Goal: Information Seeking & Learning: Learn about a topic

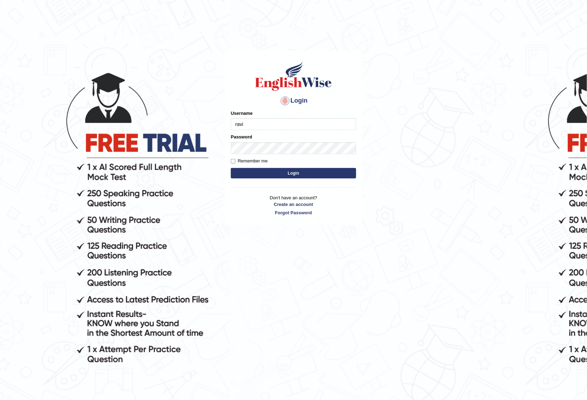
click at [267, 128] on input "ravi" at bounding box center [293, 124] width 125 height 12
type input "ravichanapathi_parramatta"
click at [231, 168] on button "Login" at bounding box center [293, 173] width 125 height 10
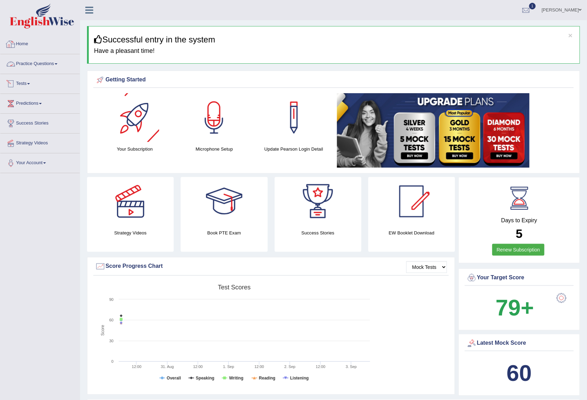
click at [21, 57] on link "Practice Questions" at bounding box center [39, 62] width 79 height 17
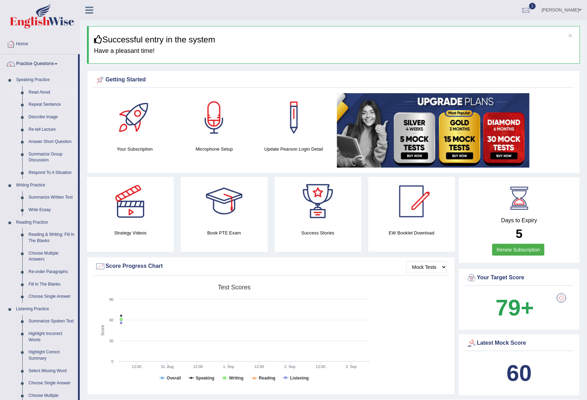
click at [34, 89] on link "Read Aloud" at bounding box center [51, 92] width 53 height 13
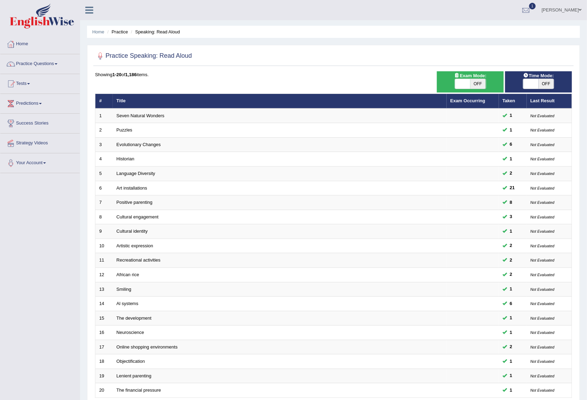
click at [526, 84] on span at bounding box center [530, 84] width 15 height 10
checkbox input "true"
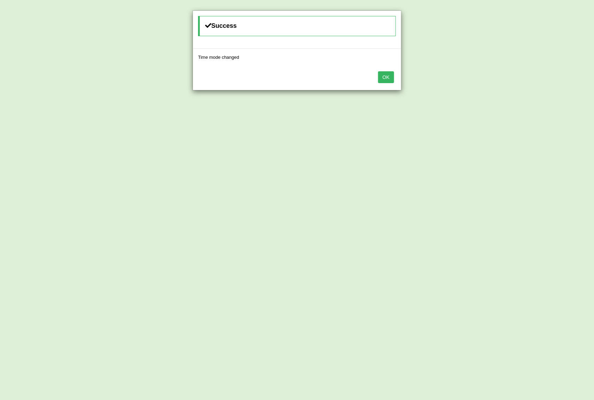
click at [375, 77] on div "OK" at bounding box center [297, 78] width 208 height 24
click at [384, 77] on button "OK" at bounding box center [386, 77] width 16 height 12
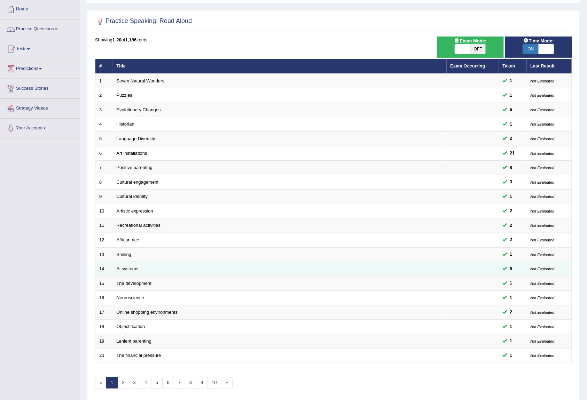
scroll to position [63, 0]
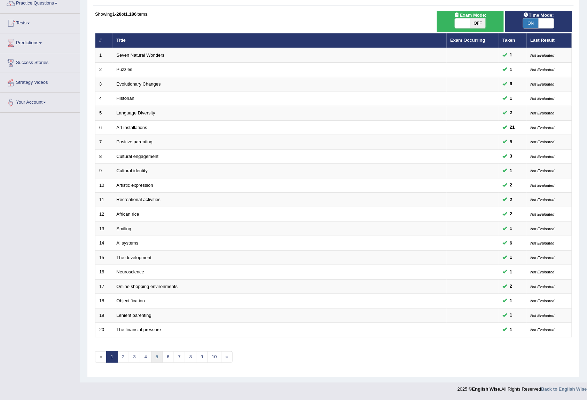
click at [154, 353] on link "5" at bounding box center [156, 357] width 11 height 11
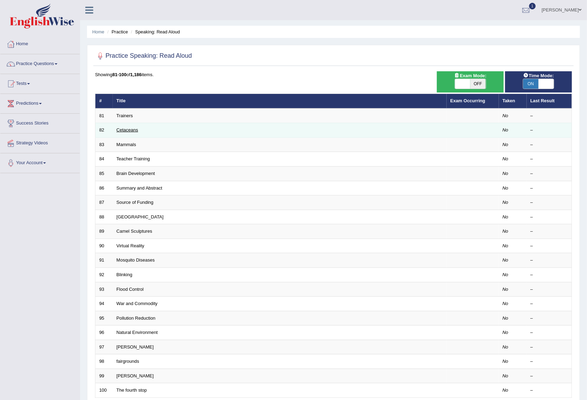
click at [135, 132] on link "Cetaceans" at bounding box center [128, 129] width 22 height 5
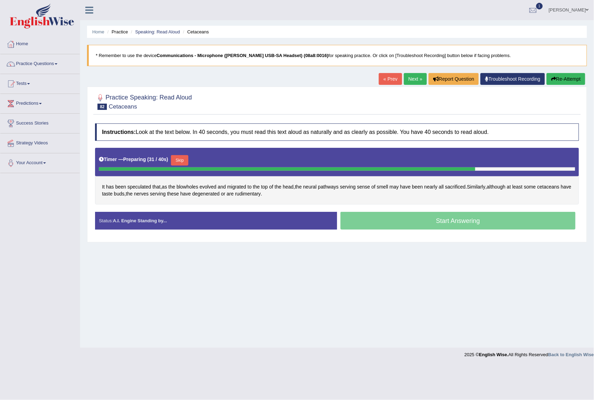
click at [184, 159] on button "Skip" at bounding box center [179, 160] width 17 height 10
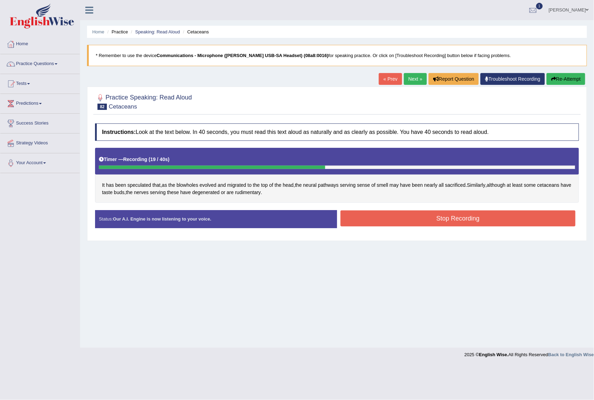
click at [510, 223] on button "Stop Recording" at bounding box center [457, 219] width 235 height 16
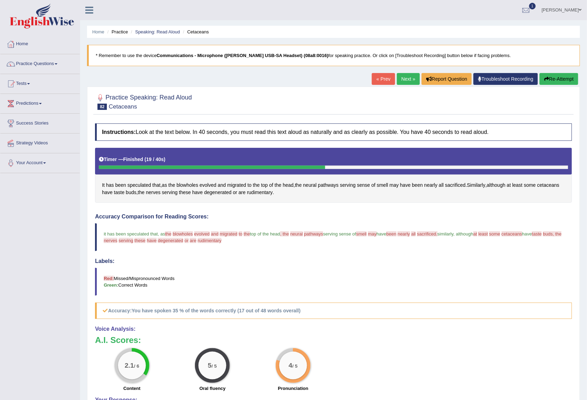
click at [403, 82] on link "Next »" at bounding box center [408, 79] width 23 height 12
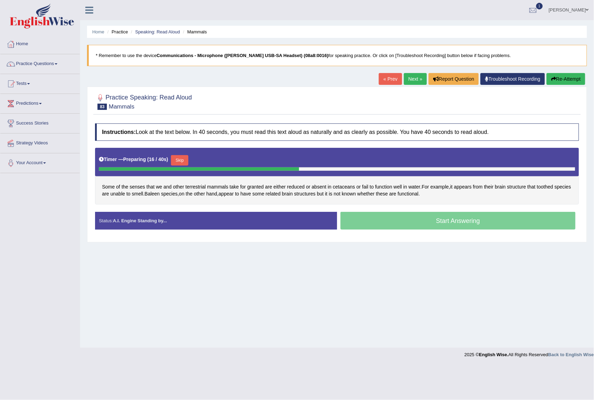
click at [188, 159] on button "Skip" at bounding box center [179, 160] width 17 height 10
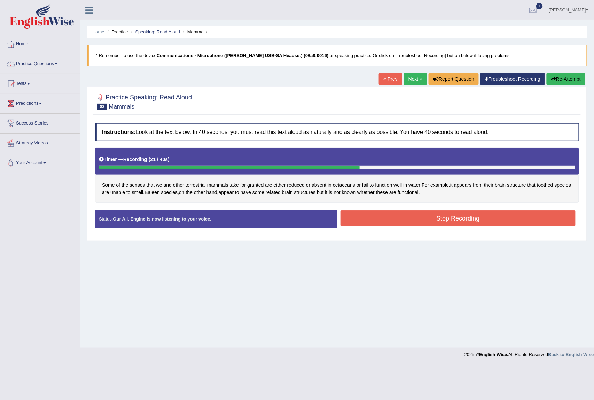
click at [458, 217] on button "Stop Recording" at bounding box center [457, 219] width 235 height 16
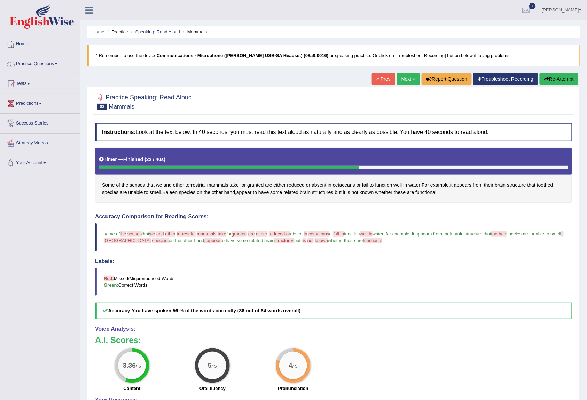
click at [400, 81] on link "Next »" at bounding box center [408, 79] width 23 height 12
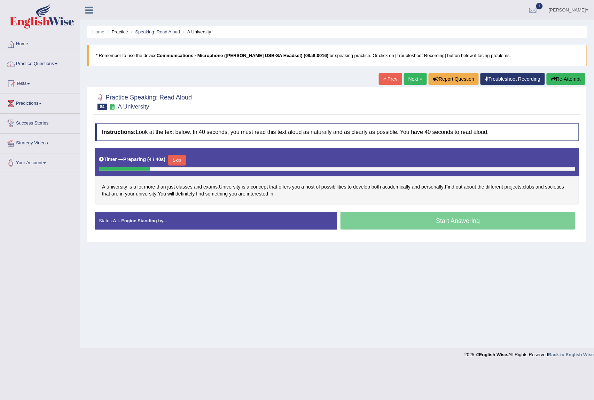
click at [185, 160] on button "Skip" at bounding box center [176, 160] width 17 height 10
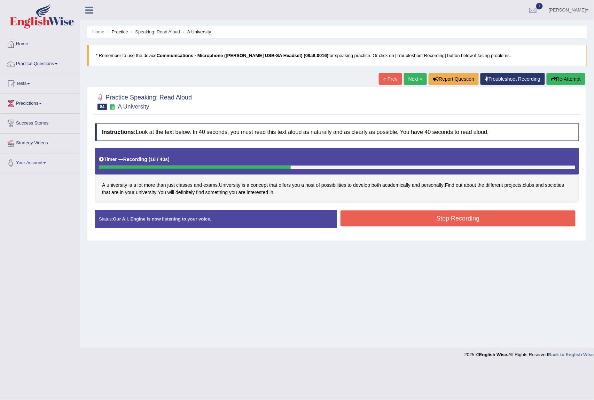
click at [419, 214] on button "Stop Recording" at bounding box center [457, 219] width 235 height 16
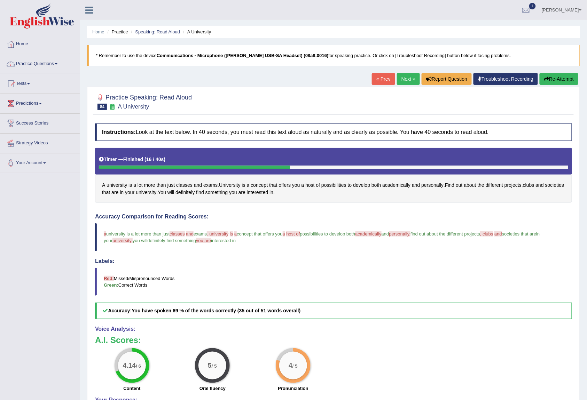
click at [410, 79] on link "Next »" at bounding box center [408, 79] width 23 height 12
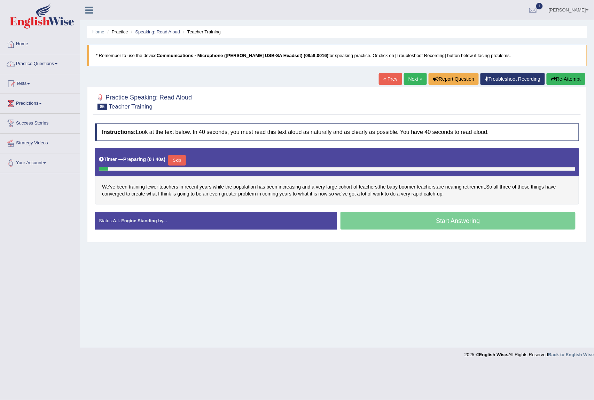
click at [186, 162] on button "Skip" at bounding box center [176, 160] width 17 height 10
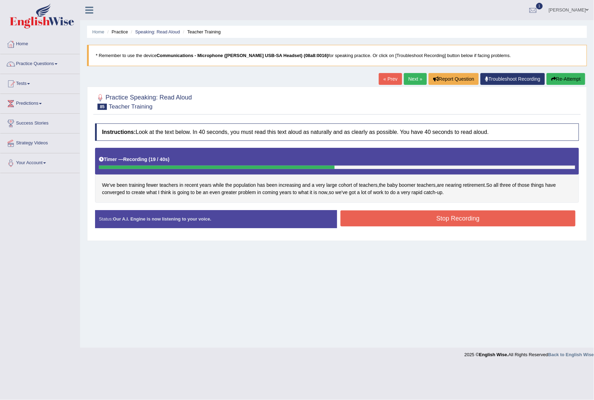
click at [456, 216] on button "Stop Recording" at bounding box center [457, 219] width 235 height 16
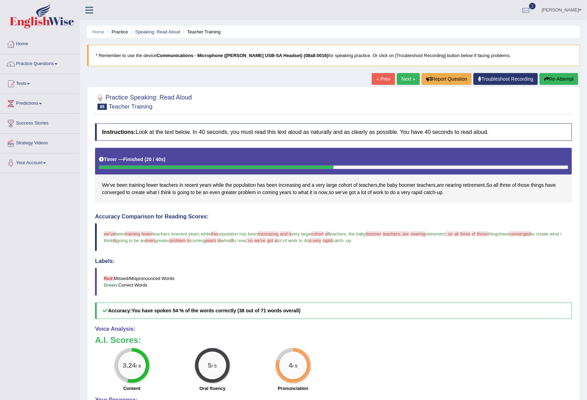
click at [402, 81] on link "Next »" at bounding box center [408, 79] width 23 height 12
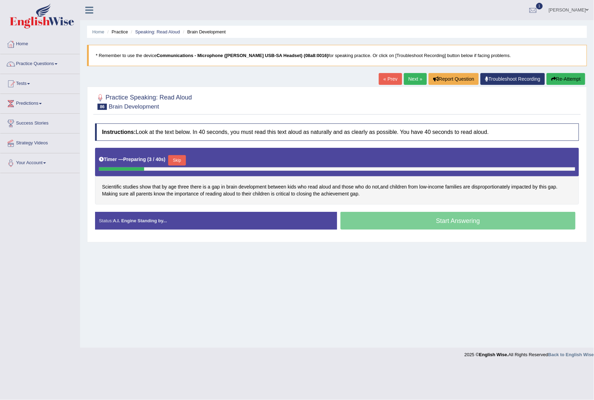
click at [175, 162] on button "Skip" at bounding box center [176, 160] width 17 height 10
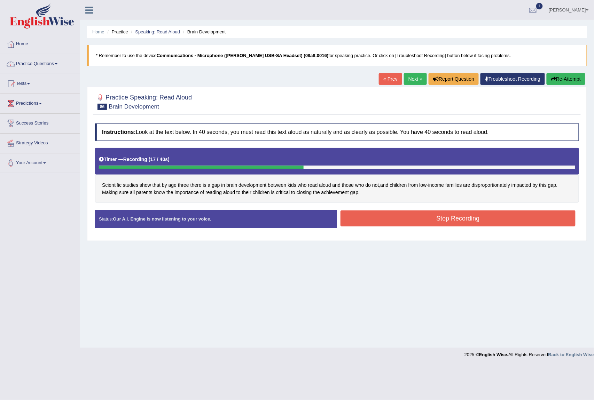
click at [398, 213] on button "Stop Recording" at bounding box center [457, 219] width 235 height 16
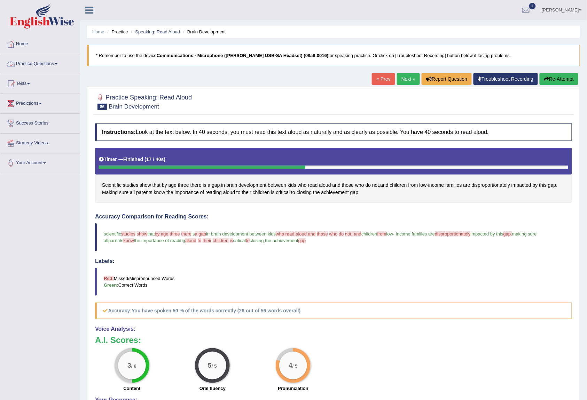
click at [43, 60] on link "Practice Questions" at bounding box center [39, 62] width 79 height 17
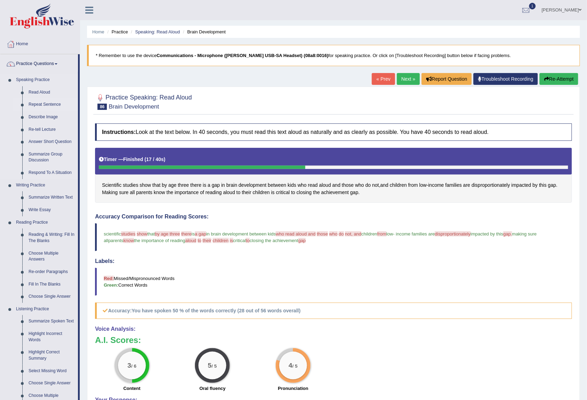
click at [52, 102] on link "Repeat Sentence" at bounding box center [51, 105] width 53 height 13
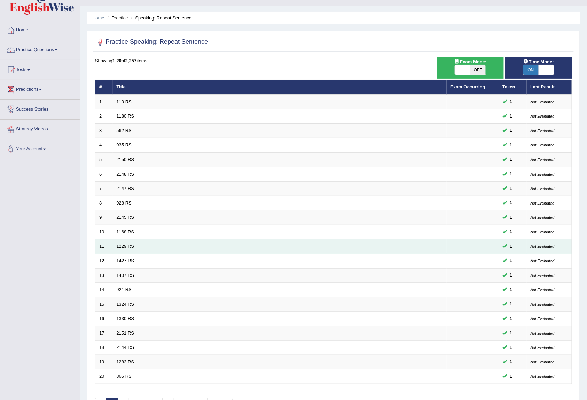
scroll to position [63, 0]
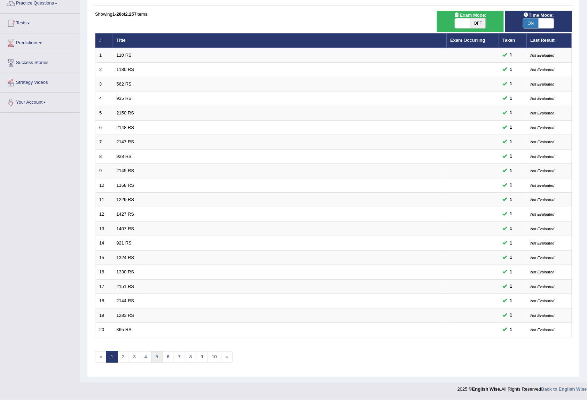
click at [155, 355] on link "5" at bounding box center [156, 357] width 11 height 11
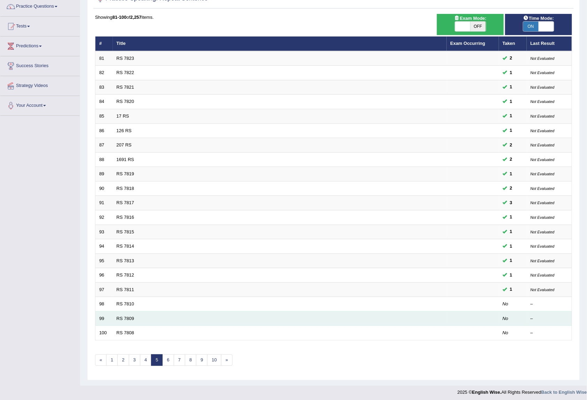
scroll to position [63, 0]
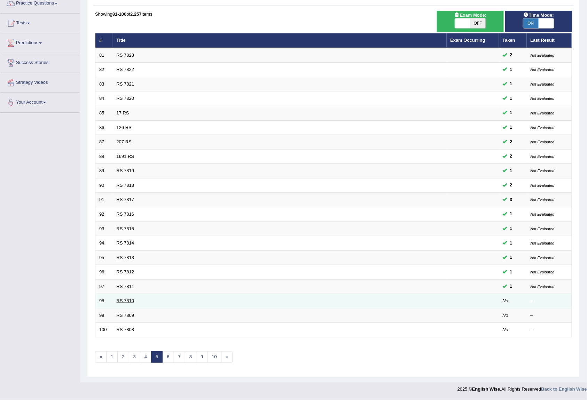
click at [121, 301] on link "RS 7810" at bounding box center [126, 300] width 18 height 5
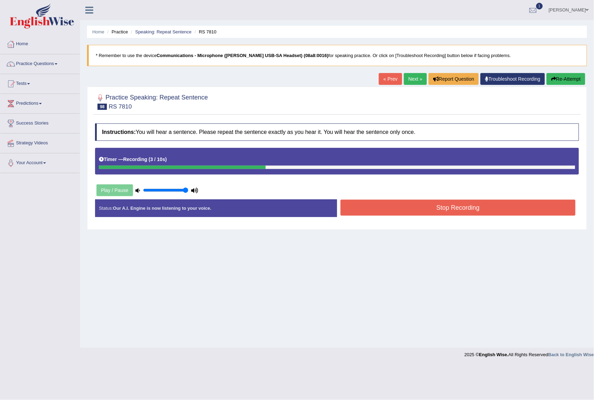
click at [457, 213] on button "Stop Recording" at bounding box center [457, 208] width 235 height 16
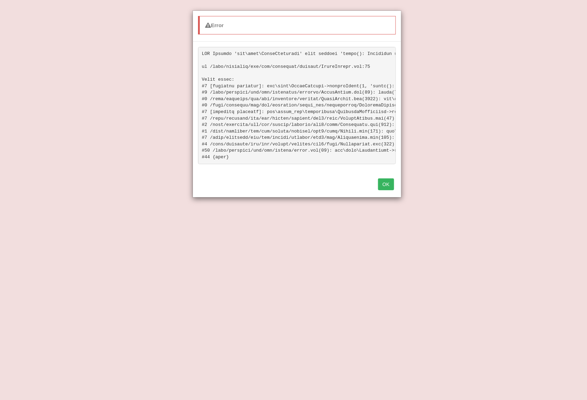
click at [389, 186] on button "OK" at bounding box center [386, 185] width 16 height 12
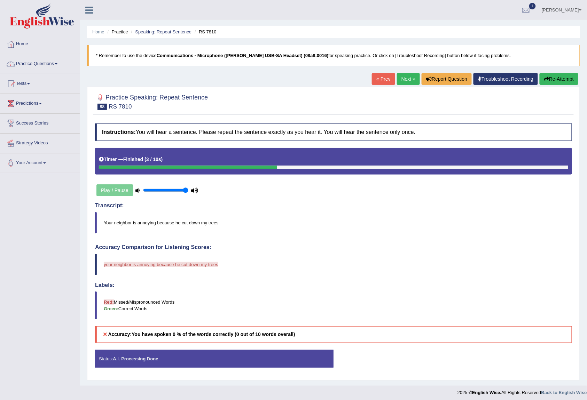
click at [560, 79] on button "Re-Attempt" at bounding box center [559, 79] width 39 height 12
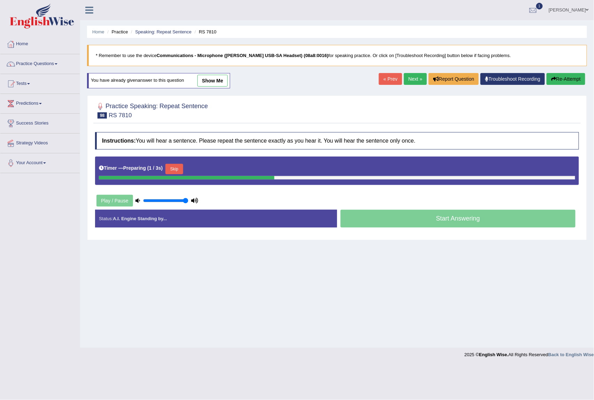
click at [180, 169] on button "Skip" at bounding box center [173, 169] width 17 height 10
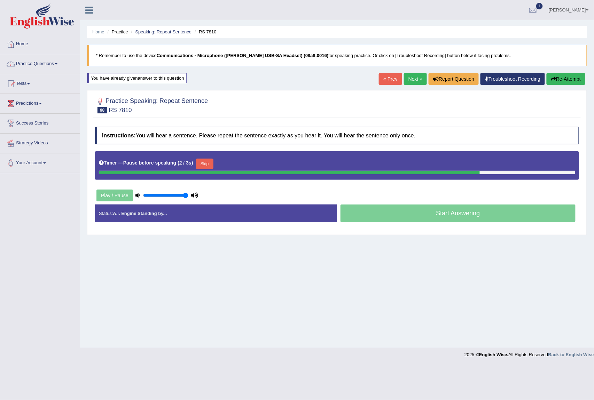
click at [209, 168] on button "Skip" at bounding box center [204, 164] width 17 height 10
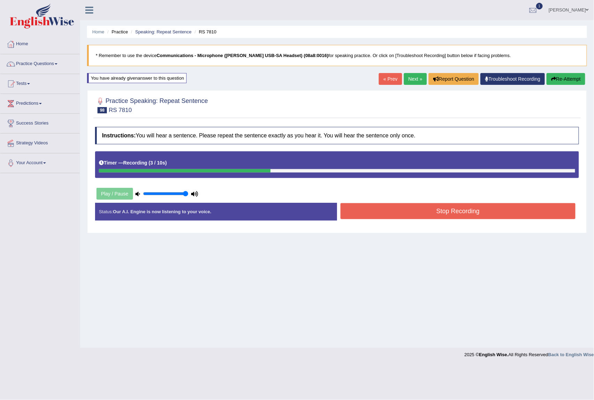
click at [344, 211] on button "Stop Recording" at bounding box center [457, 211] width 235 height 16
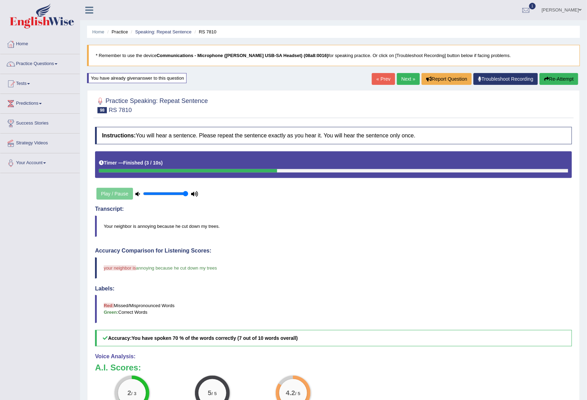
click at [399, 81] on link "Next »" at bounding box center [408, 79] width 23 height 12
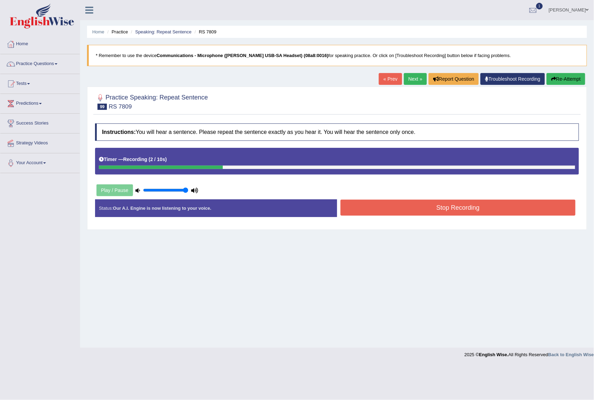
click at [385, 206] on button "Stop Recording" at bounding box center [457, 208] width 235 height 16
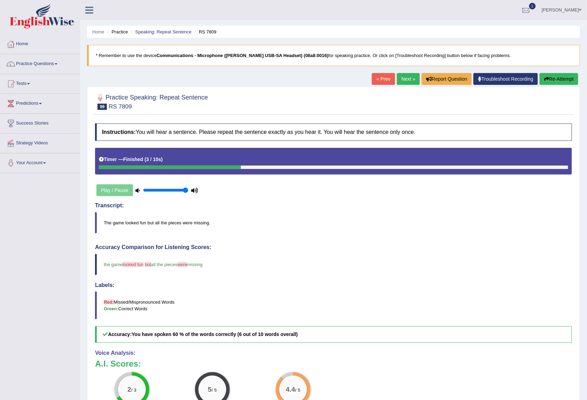
click at [400, 75] on link "Next »" at bounding box center [408, 79] width 23 height 12
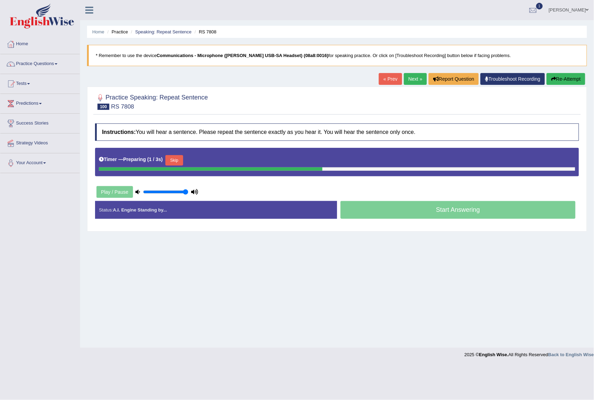
click at [183, 162] on button "Skip" at bounding box center [173, 160] width 17 height 10
click at [205, 157] on button "Skip" at bounding box center [204, 160] width 17 height 10
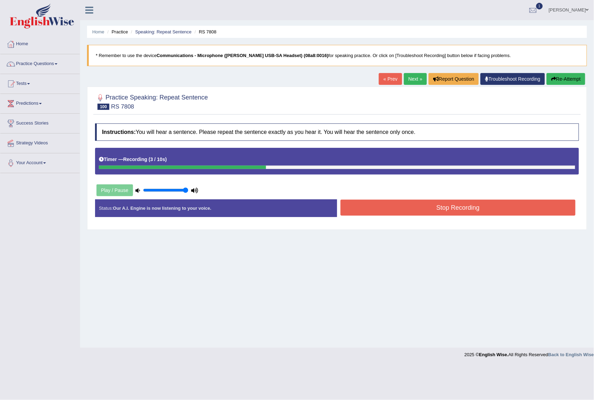
click at [497, 205] on button "Stop Recording" at bounding box center [457, 208] width 235 height 16
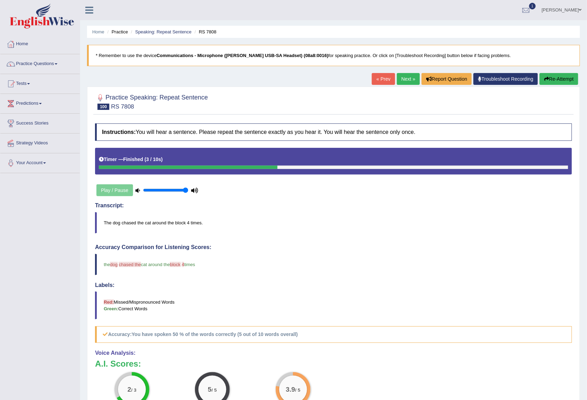
click at [403, 79] on link "Next »" at bounding box center [408, 79] width 23 height 12
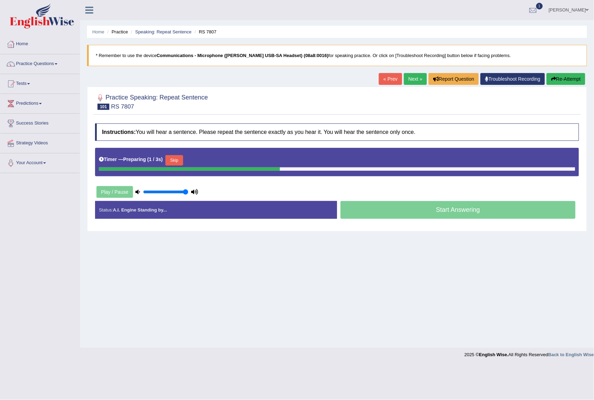
click at [173, 157] on button "Skip" at bounding box center [173, 160] width 17 height 10
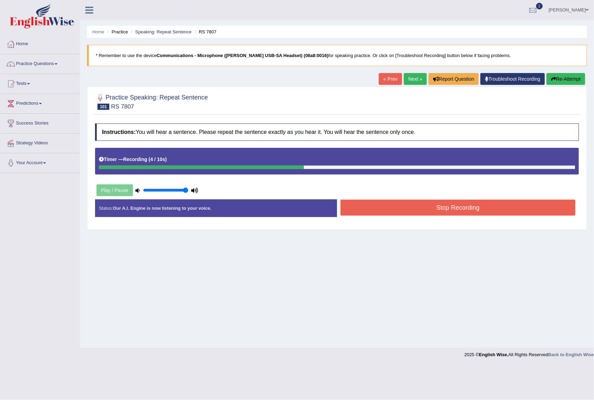
click at [499, 212] on button "Stop Recording" at bounding box center [457, 208] width 235 height 16
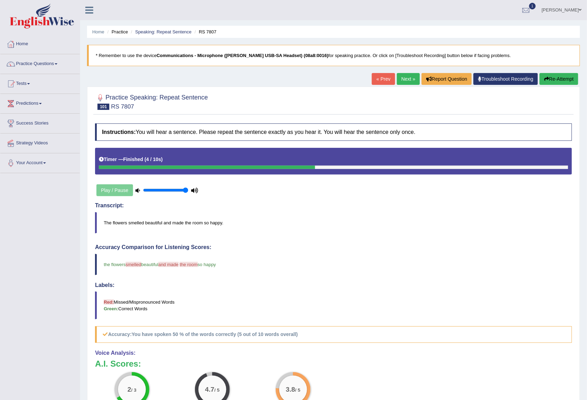
click at [407, 75] on link "Next »" at bounding box center [408, 79] width 23 height 12
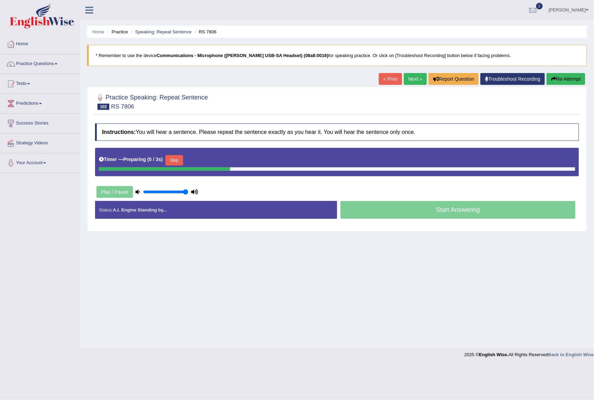
click at [183, 162] on button "Skip" at bounding box center [173, 160] width 17 height 10
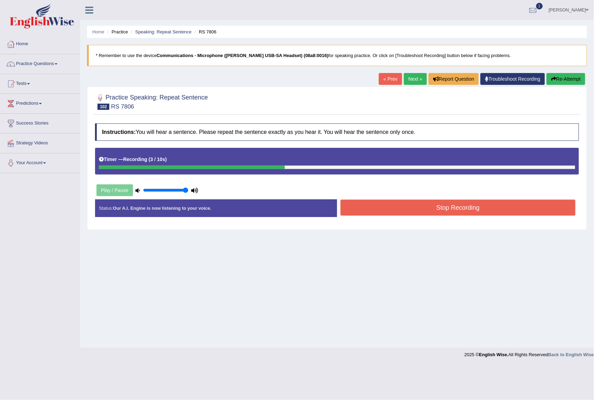
click at [497, 211] on button "Stop Recording" at bounding box center [457, 208] width 235 height 16
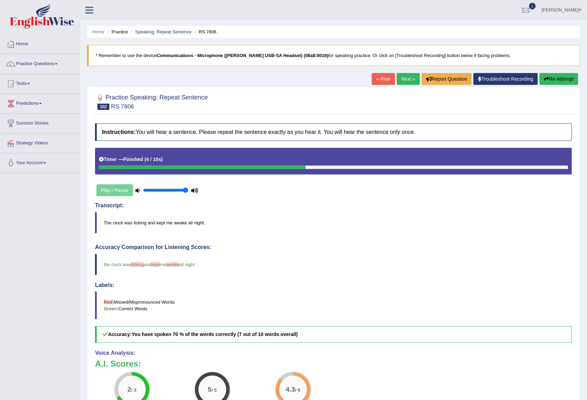
click at [402, 84] on link "Next »" at bounding box center [408, 79] width 23 height 12
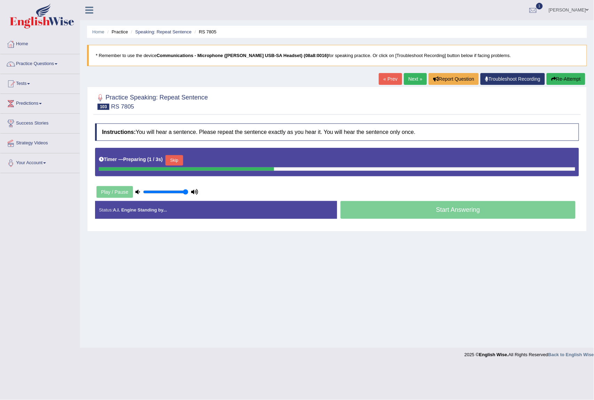
click at [183, 159] on button "Skip" at bounding box center [173, 160] width 17 height 10
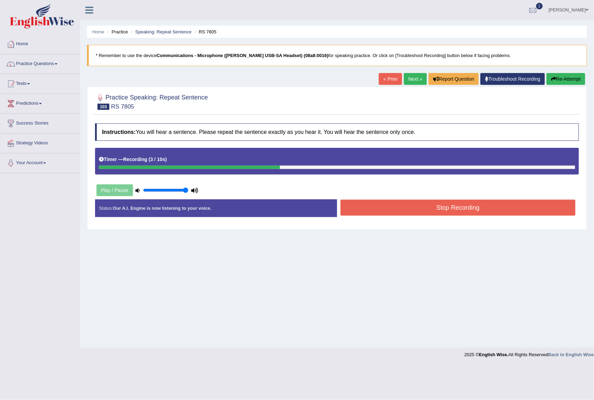
click at [394, 205] on button "Stop Recording" at bounding box center [457, 208] width 235 height 16
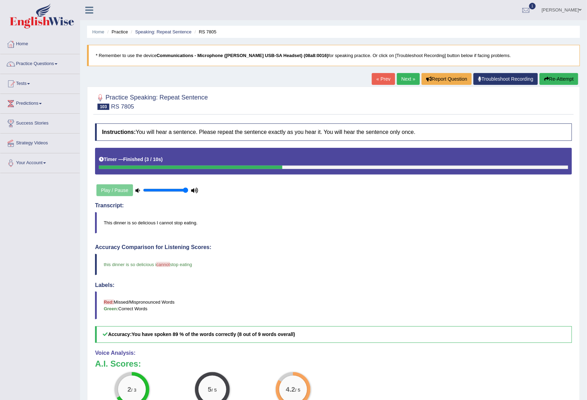
click at [403, 80] on link "Next »" at bounding box center [408, 79] width 23 height 12
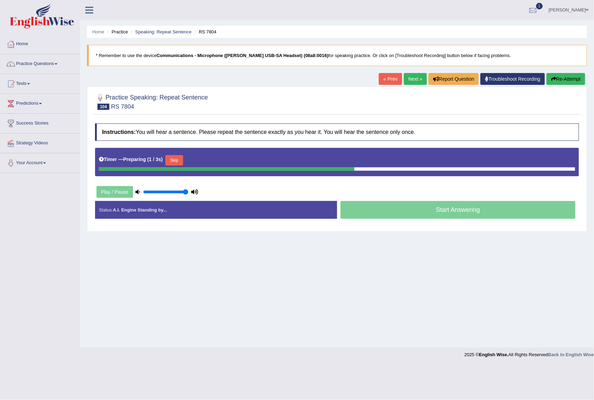
click at [173, 160] on button "Skip" at bounding box center [173, 160] width 17 height 10
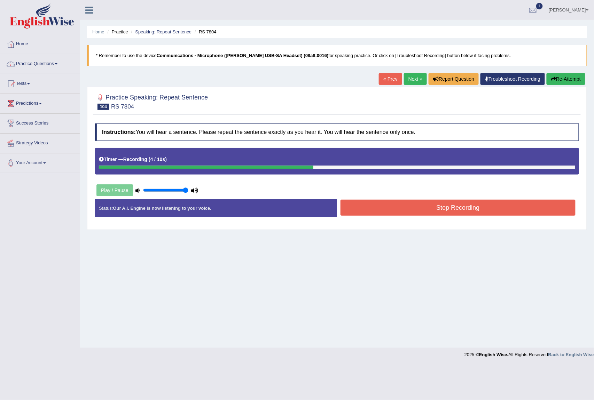
click at [478, 209] on button "Stop Recording" at bounding box center [457, 208] width 235 height 16
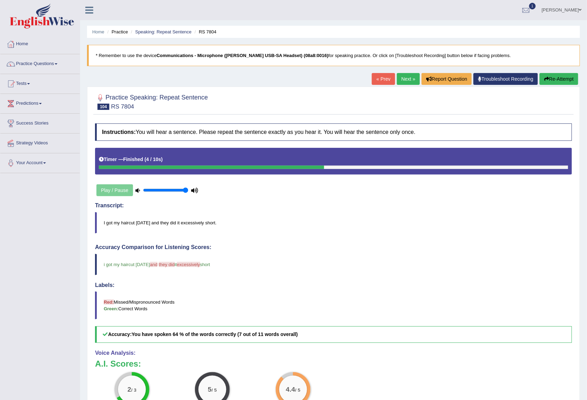
click at [405, 74] on link "Next »" at bounding box center [408, 79] width 23 height 12
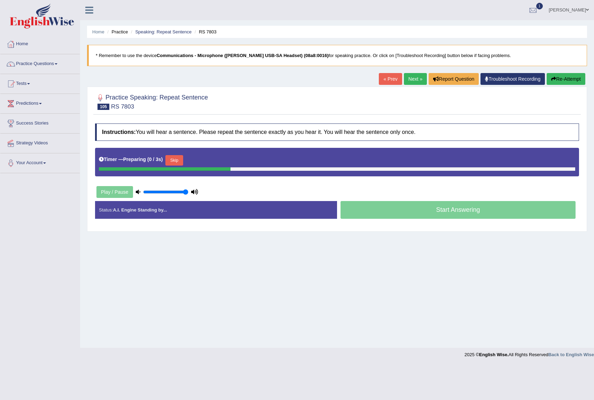
click at [183, 157] on button "Skip" at bounding box center [173, 160] width 17 height 10
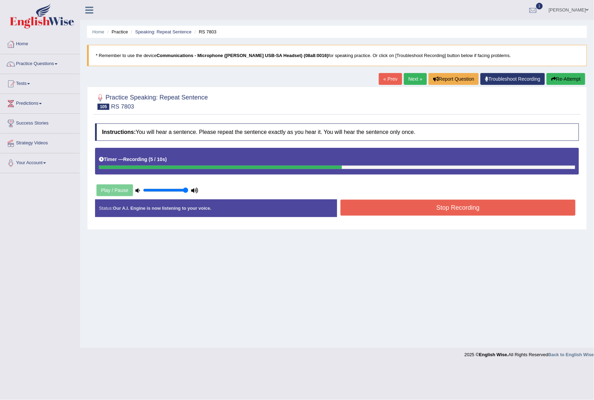
click at [418, 208] on button "Stop Recording" at bounding box center [457, 208] width 235 height 16
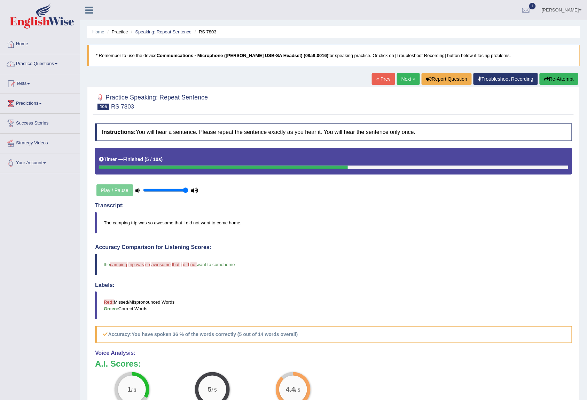
click at [560, 78] on button "Re-Attempt" at bounding box center [559, 79] width 39 height 12
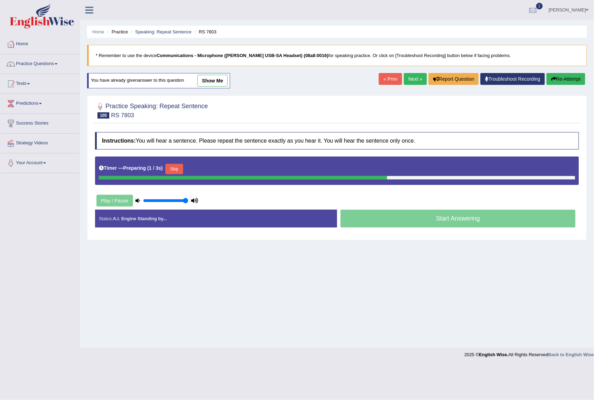
click at [173, 165] on button "Skip" at bounding box center [173, 169] width 17 height 10
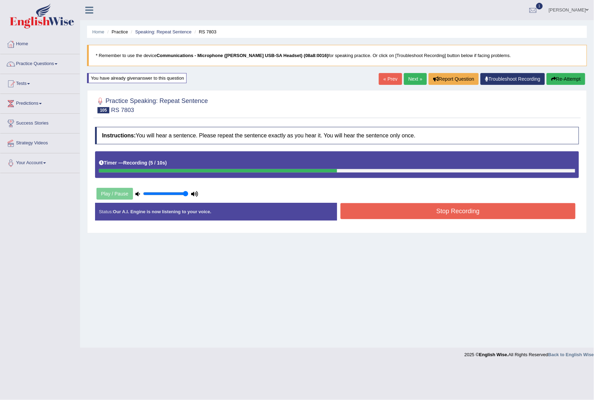
click at [447, 209] on button "Stop Recording" at bounding box center [457, 211] width 235 height 16
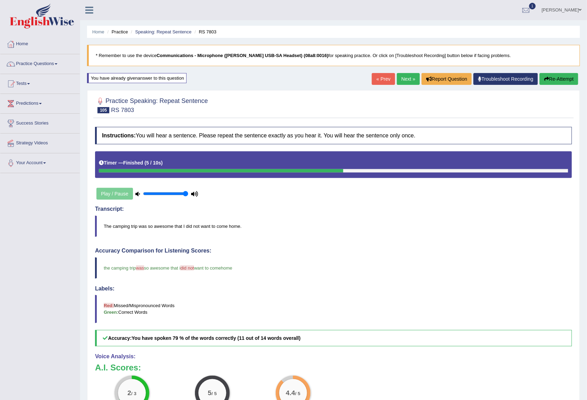
click at [407, 78] on link "Next »" at bounding box center [408, 79] width 23 height 12
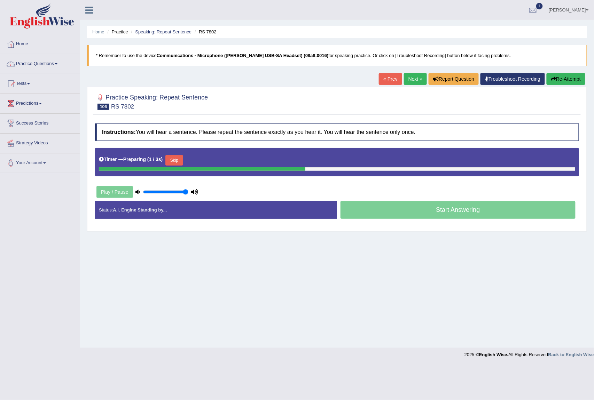
click at [182, 160] on button "Skip" at bounding box center [173, 160] width 17 height 10
click at [202, 159] on button "Skip" at bounding box center [204, 160] width 17 height 10
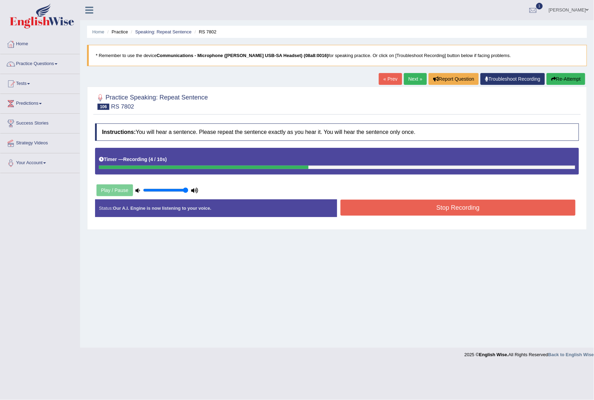
click at [435, 206] on button "Stop Recording" at bounding box center [457, 208] width 235 height 16
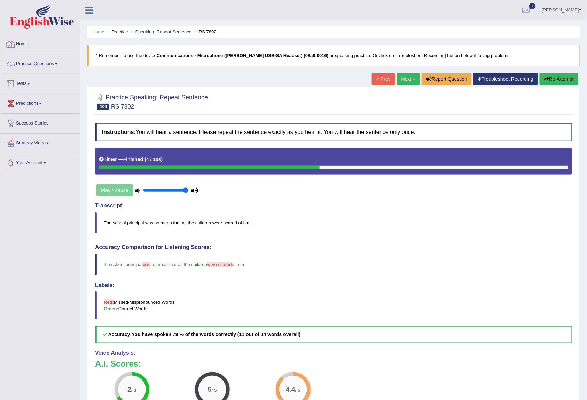
click at [63, 65] on link "Practice Questions" at bounding box center [39, 62] width 79 height 17
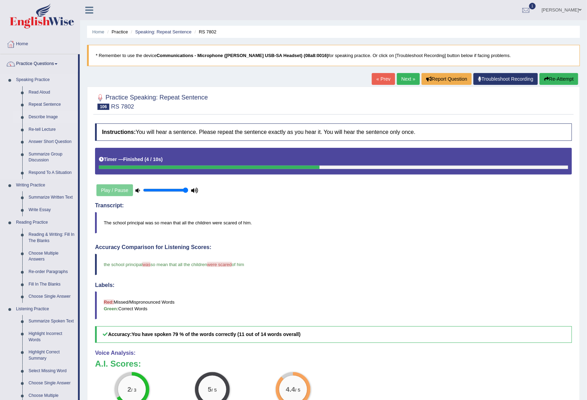
click at [45, 115] on link "Describe Image" at bounding box center [51, 117] width 53 height 13
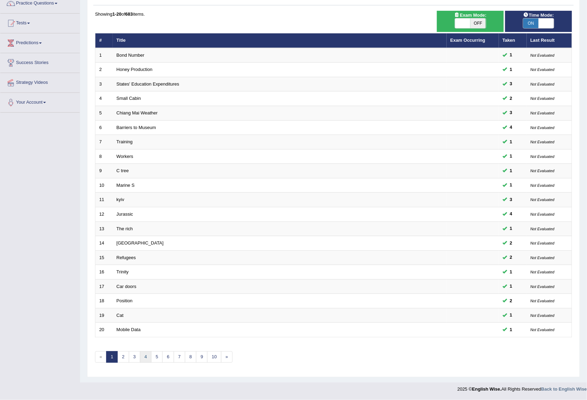
click at [147, 358] on link "4" at bounding box center [145, 357] width 11 height 11
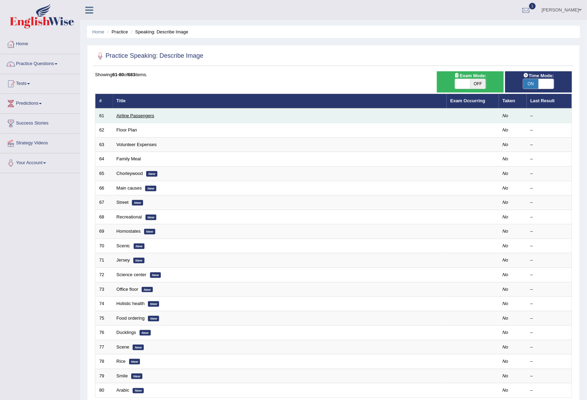
click at [127, 117] on link "Airline Passengers" at bounding box center [136, 115] width 38 height 5
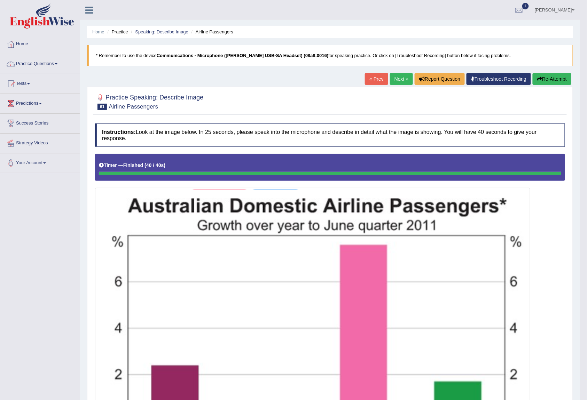
click at [392, 79] on link "Next »" at bounding box center [401, 79] width 23 height 12
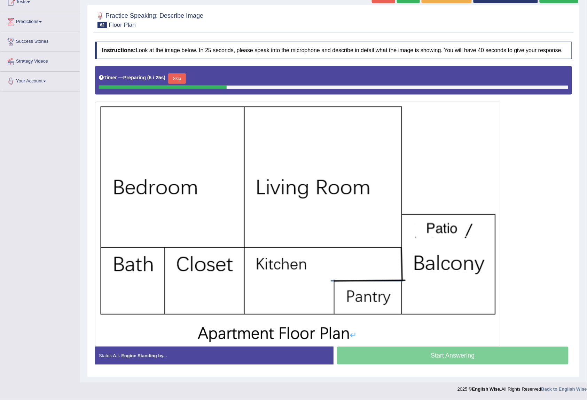
click at [186, 76] on button "Skip" at bounding box center [176, 78] width 17 height 10
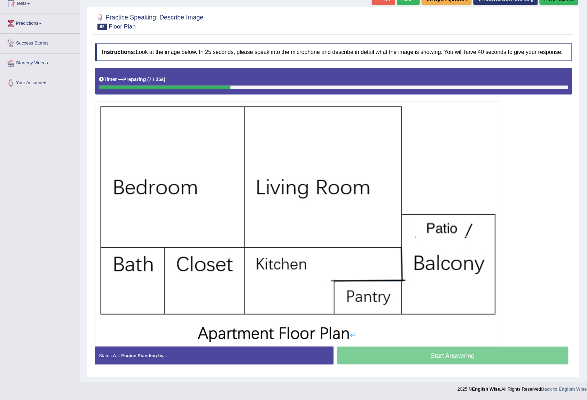
scroll to position [81, 0]
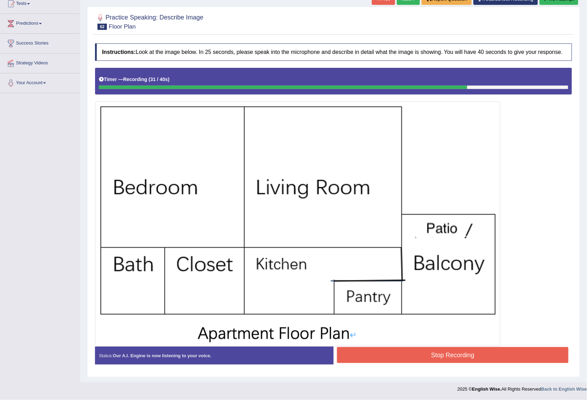
click at [519, 348] on button "Stop Recording" at bounding box center [452, 355] width 231 height 16
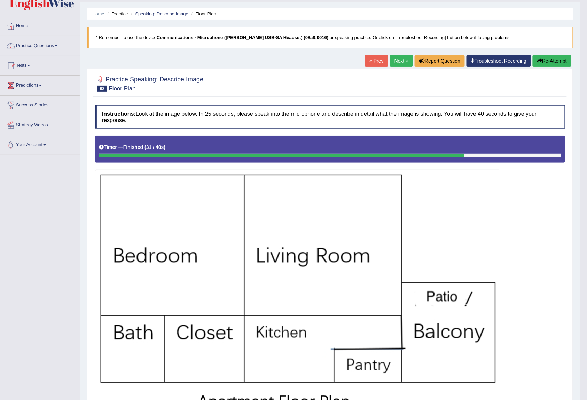
scroll to position [0, 0]
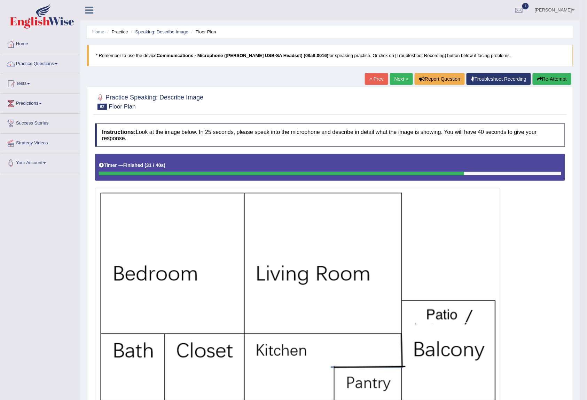
click at [394, 74] on link "Next »" at bounding box center [401, 79] width 23 height 12
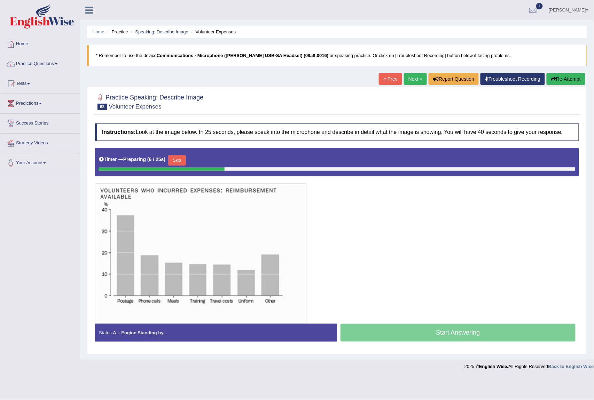
click at [182, 162] on button "Skip" at bounding box center [176, 160] width 17 height 10
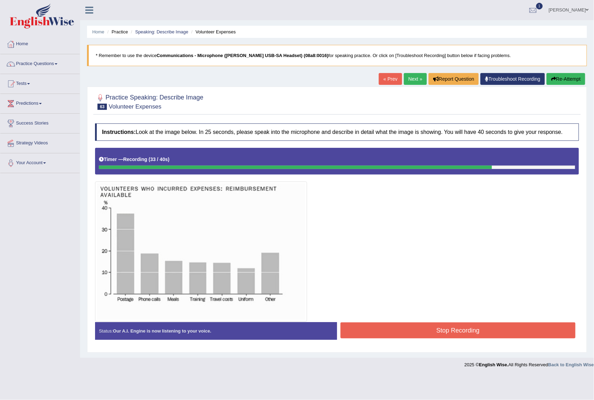
click at [448, 330] on button "Stop Recording" at bounding box center [457, 331] width 235 height 16
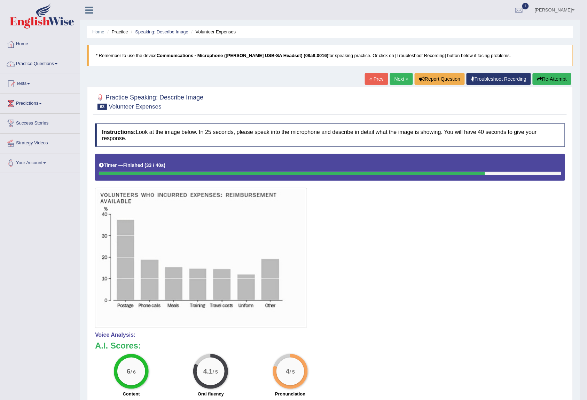
click at [396, 81] on link "Next »" at bounding box center [401, 79] width 23 height 12
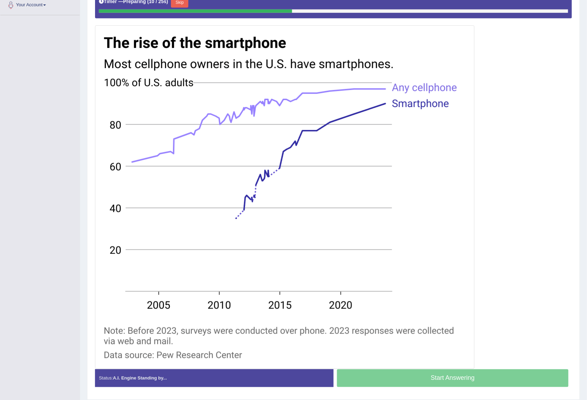
scroll to position [154, 0]
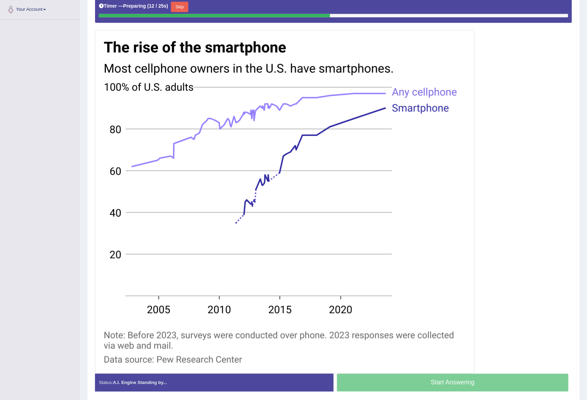
click at [186, 3] on button "Skip" at bounding box center [179, 7] width 17 height 10
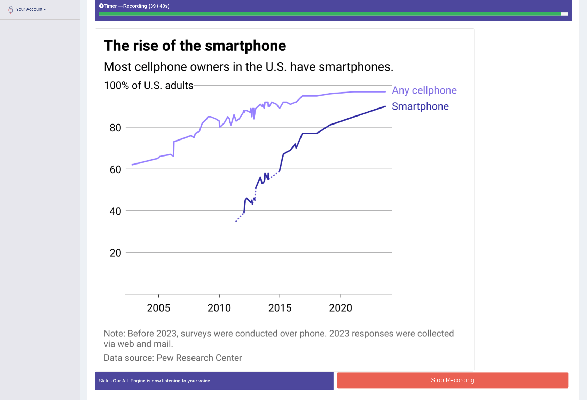
click at [464, 378] on button "Stop Recording" at bounding box center [452, 381] width 231 height 16
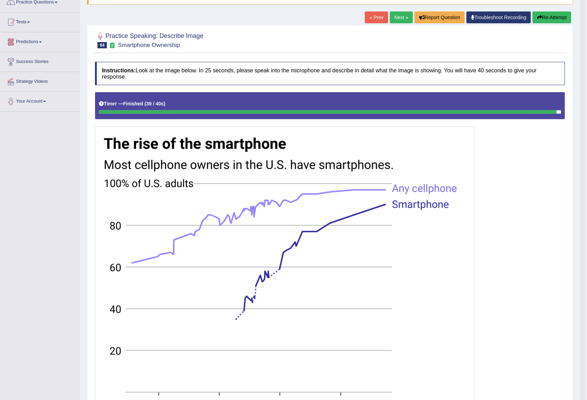
scroll to position [0, 0]
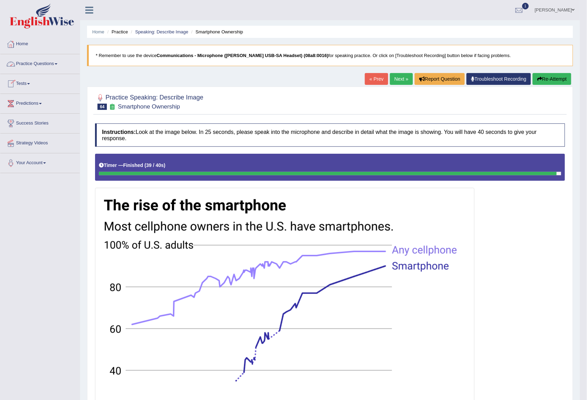
click at [34, 67] on link "Practice Questions" at bounding box center [39, 62] width 79 height 17
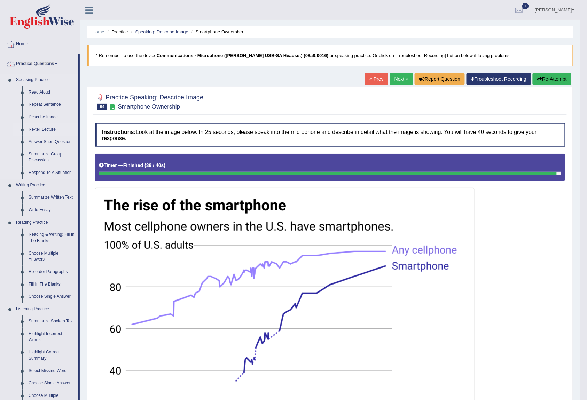
click at [34, 130] on link "Re-tell Lecture" at bounding box center [51, 130] width 53 height 13
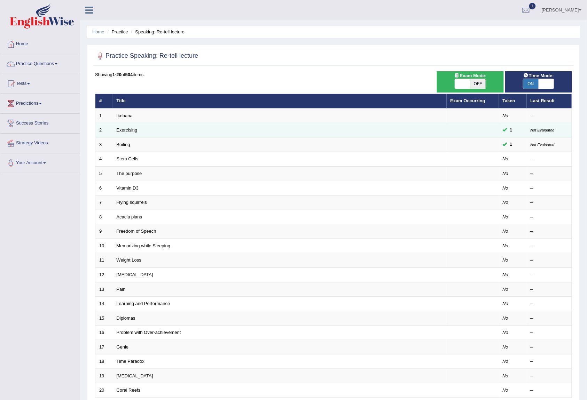
click at [126, 132] on link "Exercising" at bounding box center [127, 129] width 21 height 5
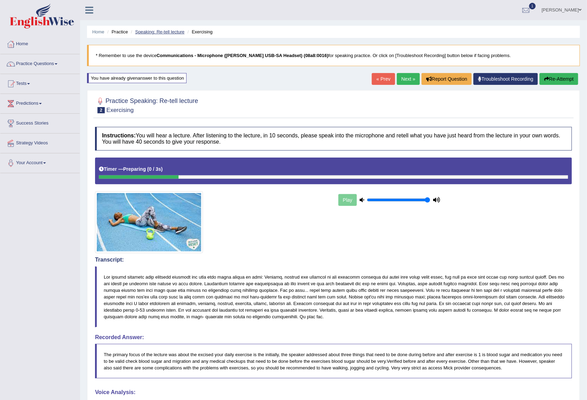
click at [171, 32] on link "Speaking: Re-tell lecture" at bounding box center [159, 31] width 49 height 5
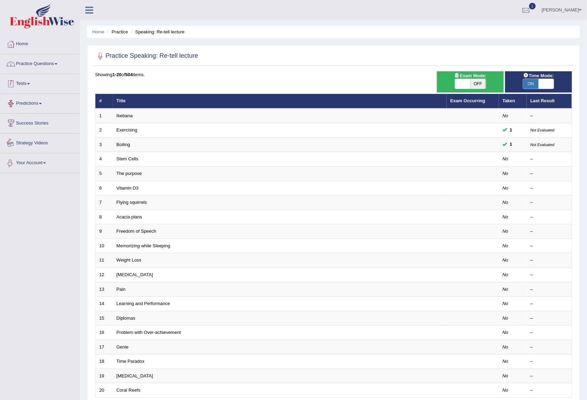
click at [47, 63] on link "Practice Questions" at bounding box center [39, 62] width 79 height 17
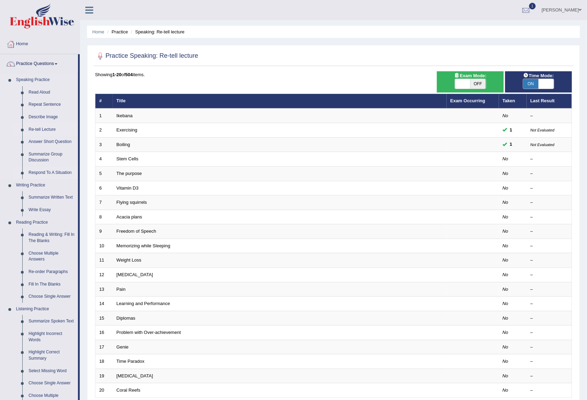
click at [50, 173] on link "Respond To A Situation" at bounding box center [51, 173] width 53 height 13
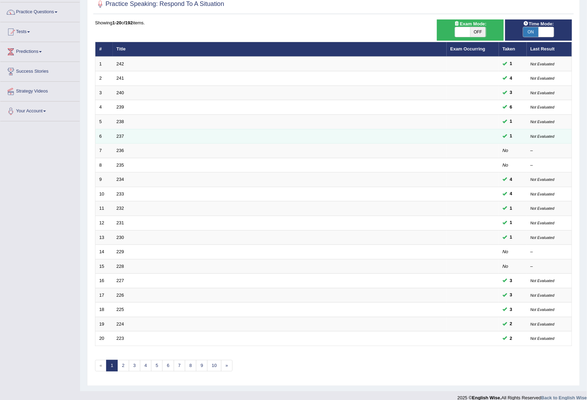
scroll to position [63, 0]
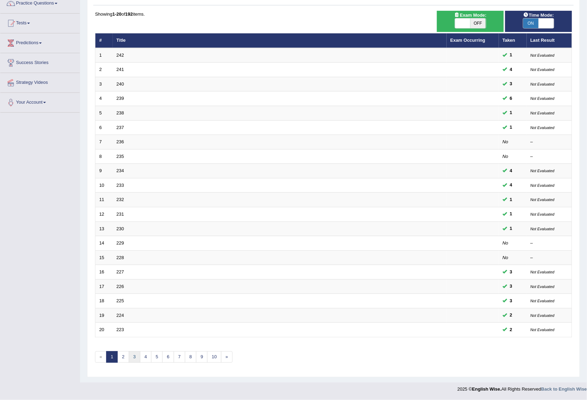
click at [134, 356] on link "3" at bounding box center [134, 357] width 11 height 11
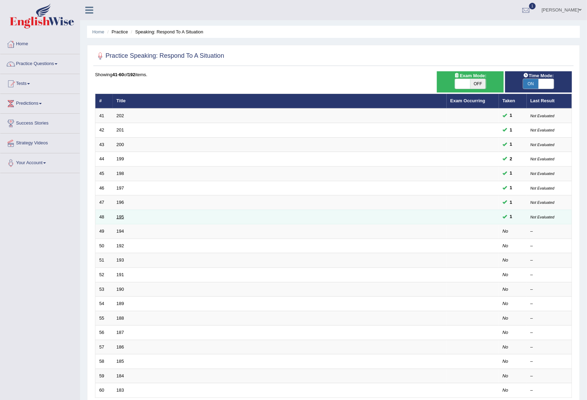
click at [119, 219] on link "195" at bounding box center [121, 216] width 8 height 5
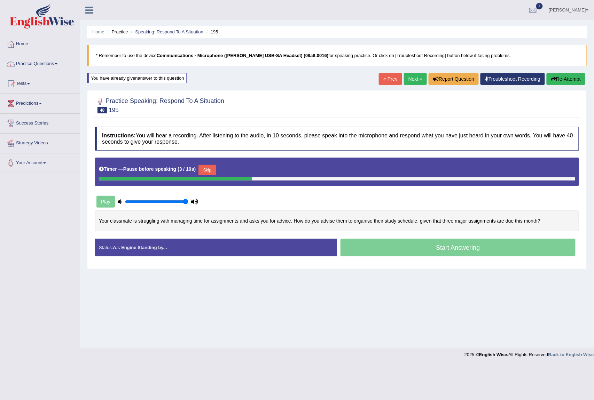
click at [211, 167] on button "Skip" at bounding box center [206, 170] width 17 height 10
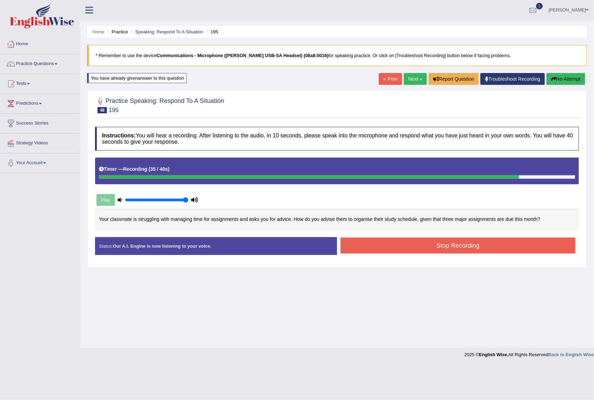
click at [443, 246] on button "Stop Recording" at bounding box center [457, 246] width 235 height 16
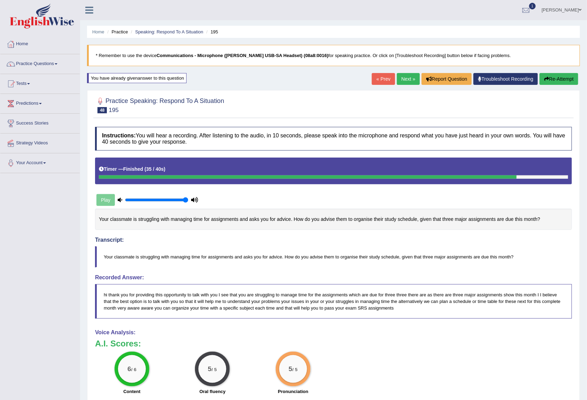
click at [406, 81] on link "Next »" at bounding box center [408, 79] width 23 height 12
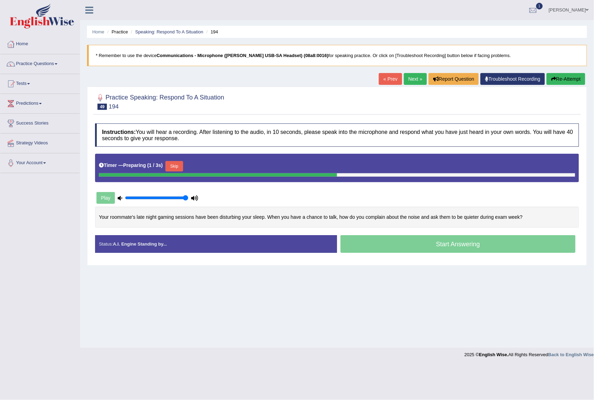
click at [173, 166] on button "Skip" at bounding box center [173, 166] width 17 height 10
click at [212, 165] on button "Skip" at bounding box center [206, 166] width 17 height 10
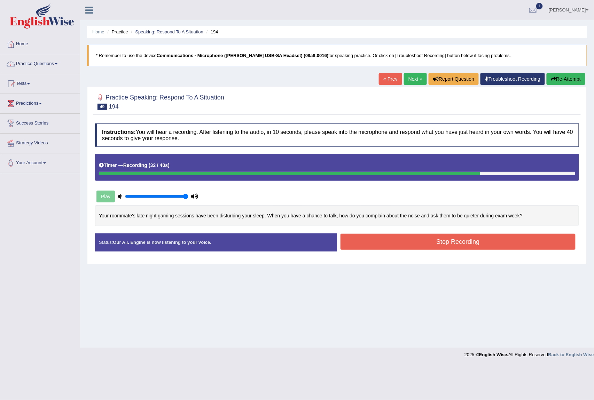
click at [397, 237] on button "Stop Recording" at bounding box center [457, 242] width 235 height 16
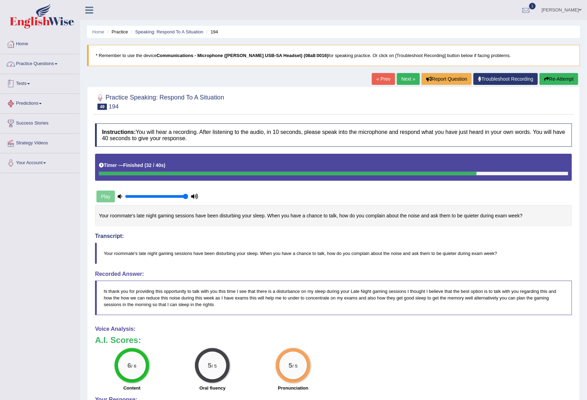
click at [50, 64] on link "Practice Questions" at bounding box center [39, 62] width 79 height 17
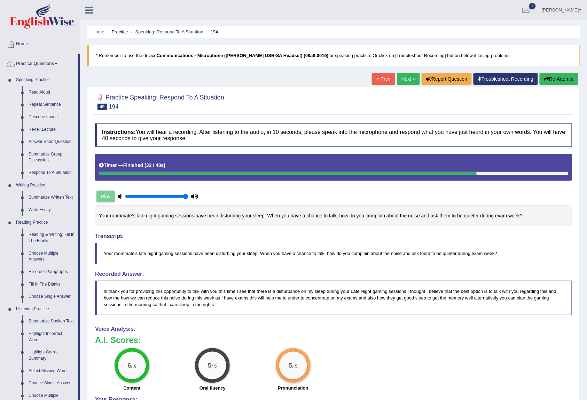
click at [48, 143] on link "Answer Short Question" at bounding box center [51, 142] width 53 height 13
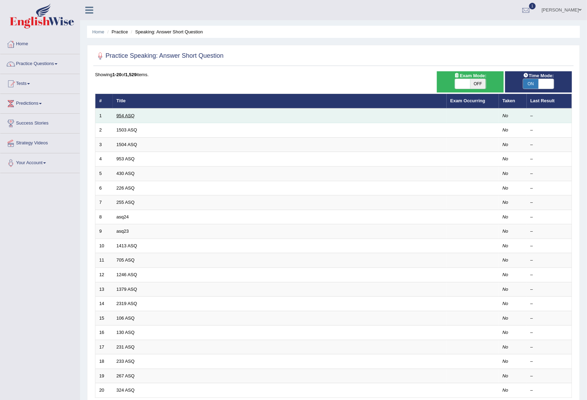
click at [127, 116] on link "954 ASQ" at bounding box center [126, 115] width 18 height 5
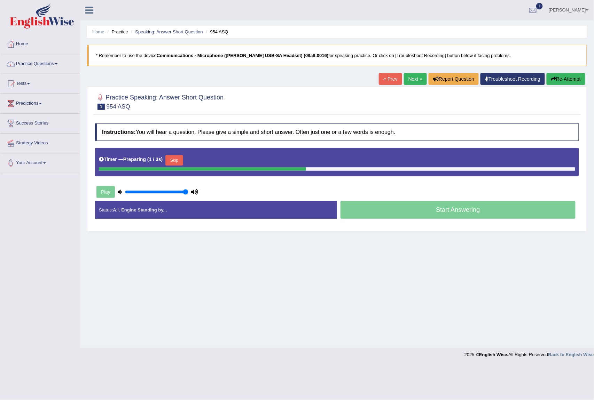
click at [177, 159] on button "Skip" at bounding box center [173, 160] width 17 height 10
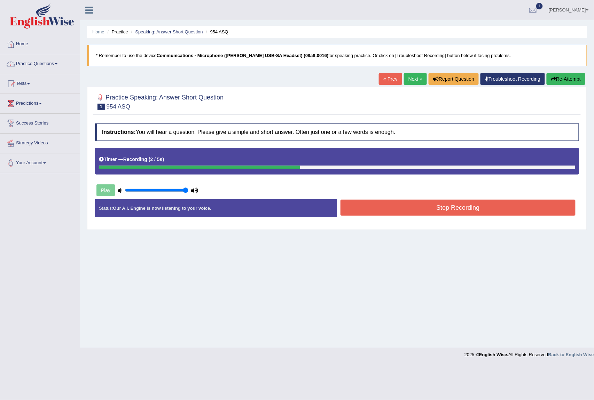
click at [384, 212] on button "Stop Recording" at bounding box center [457, 208] width 235 height 16
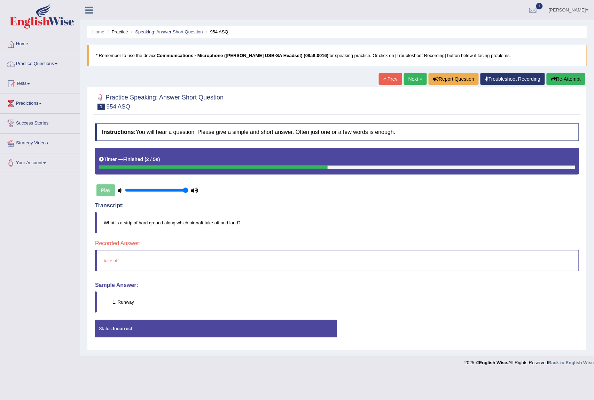
click at [560, 75] on button "Re-Attempt" at bounding box center [566, 79] width 39 height 12
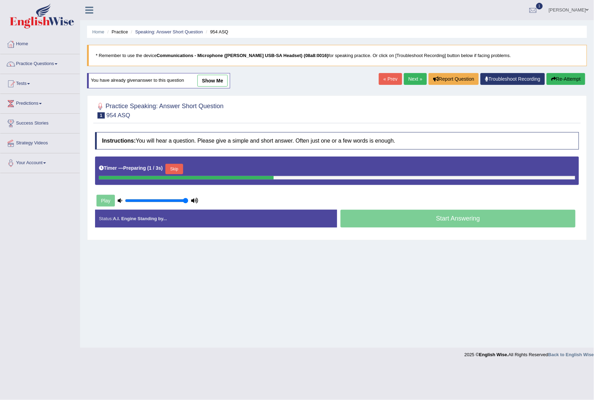
click at [183, 170] on button "Skip" at bounding box center [173, 169] width 17 height 10
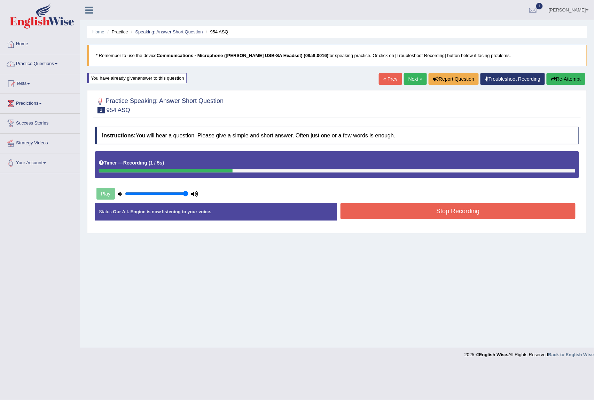
click at [424, 211] on button "Stop Recording" at bounding box center [457, 211] width 235 height 16
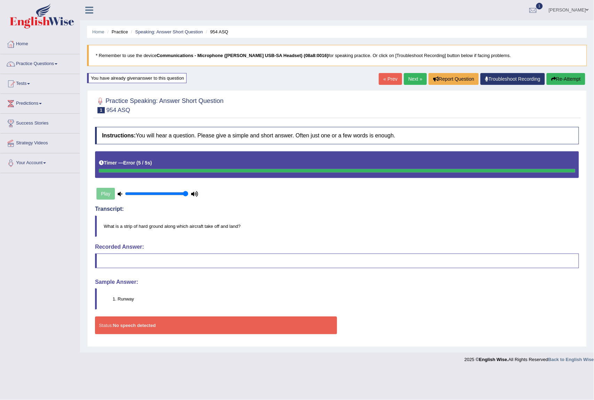
click at [568, 82] on button "Re-Attempt" at bounding box center [566, 79] width 39 height 12
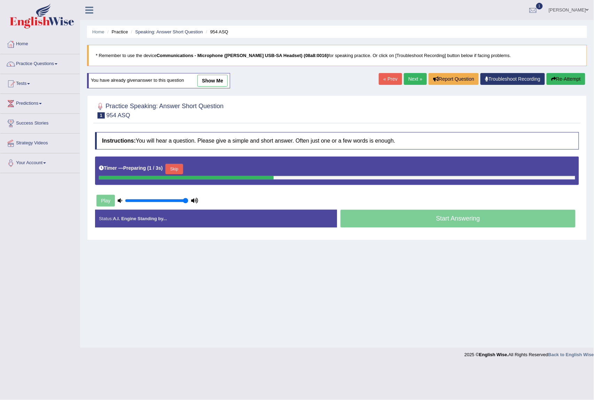
click at [179, 166] on button "Skip" at bounding box center [173, 169] width 17 height 10
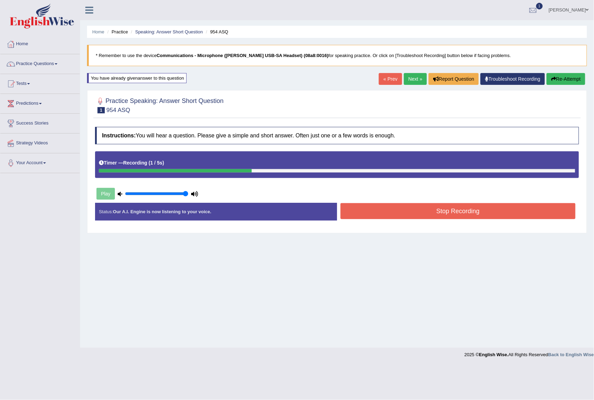
click at [431, 215] on button "Stop Recording" at bounding box center [457, 211] width 235 height 16
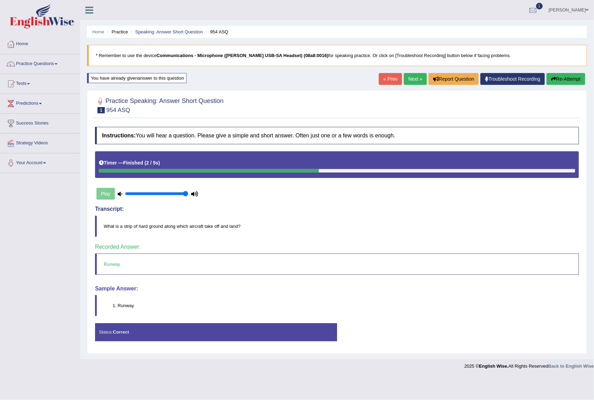
click at [413, 80] on link "Next »" at bounding box center [415, 79] width 23 height 12
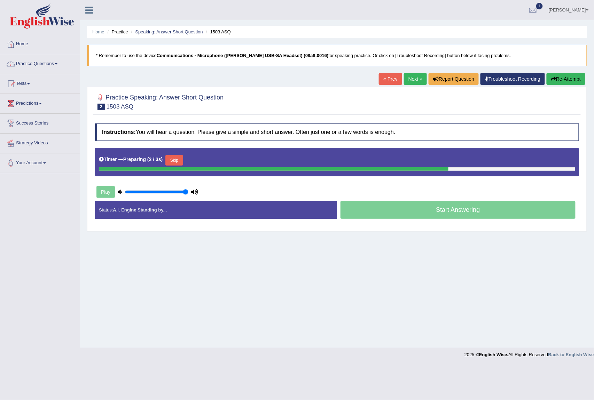
click at [181, 163] on button "Skip" at bounding box center [173, 160] width 17 height 10
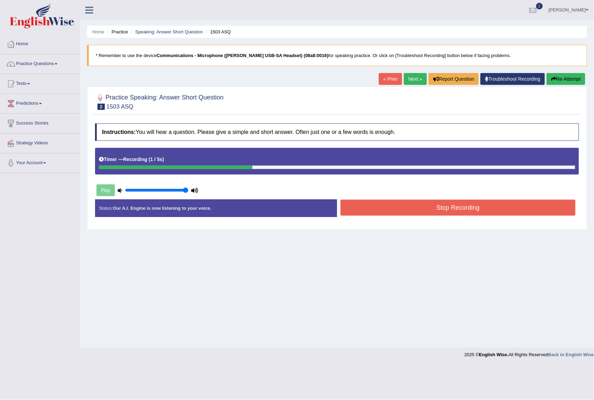
click at [430, 212] on button "Stop Recording" at bounding box center [457, 208] width 235 height 16
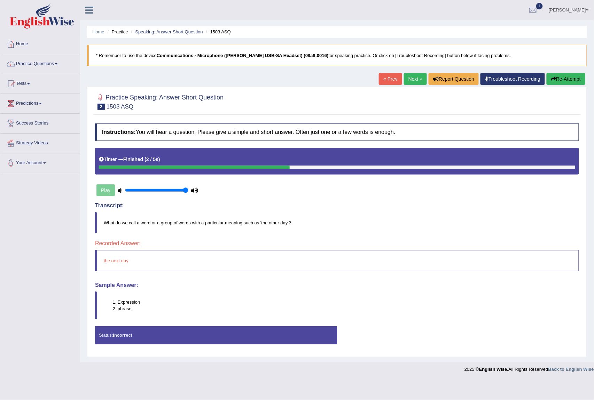
click at [417, 77] on link "Next »" at bounding box center [415, 79] width 23 height 12
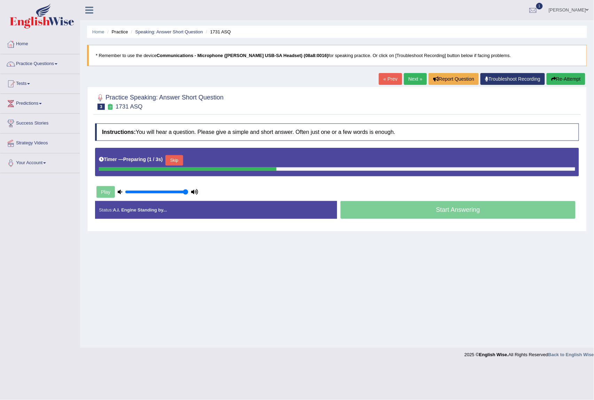
click at [179, 163] on button "Skip" at bounding box center [173, 160] width 17 height 10
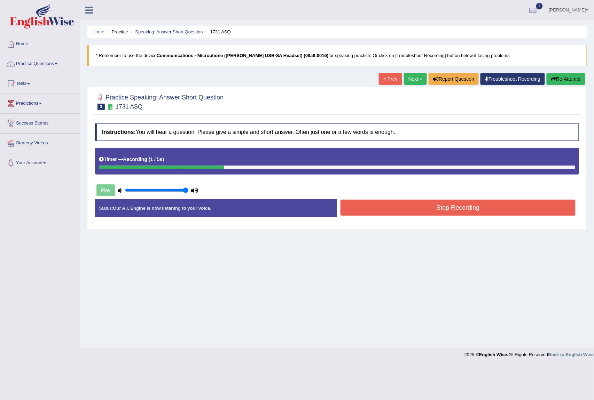
click at [438, 208] on button "Stop Recording" at bounding box center [457, 208] width 235 height 16
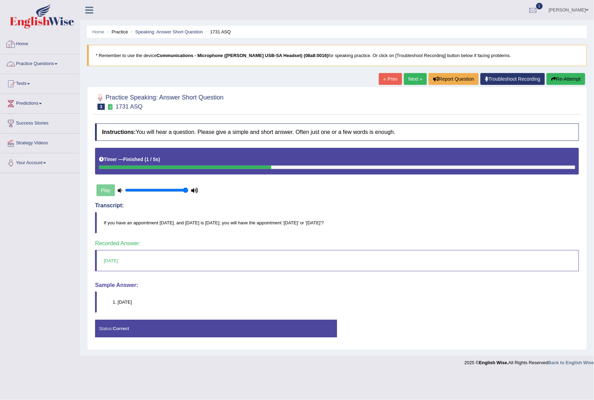
click at [24, 57] on link "Practice Questions" at bounding box center [39, 62] width 79 height 17
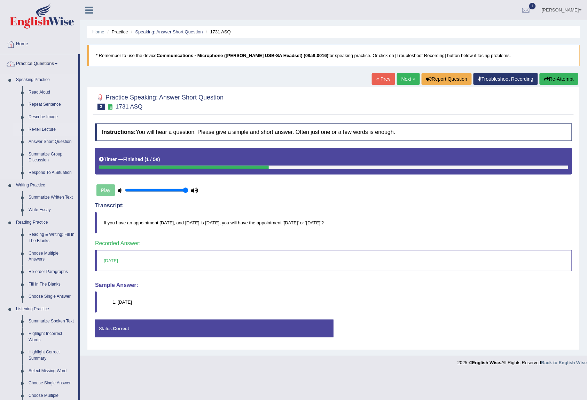
click at [46, 129] on link "Re-tell Lecture" at bounding box center [51, 130] width 53 height 13
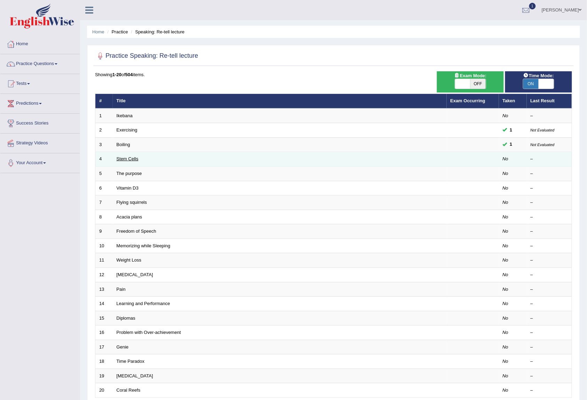
click at [120, 158] on link "Stem Cells" at bounding box center [128, 158] width 22 height 5
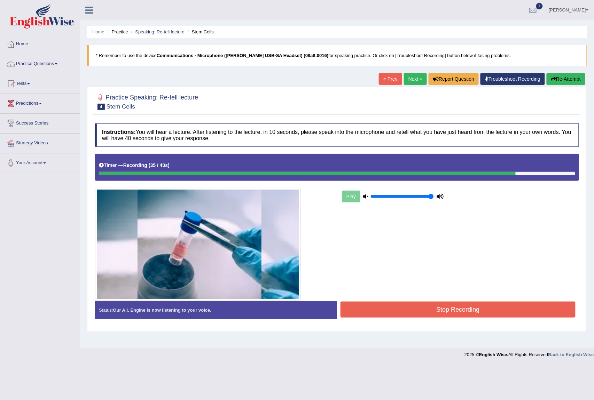
click at [463, 314] on button "Stop Recording" at bounding box center [457, 310] width 235 height 16
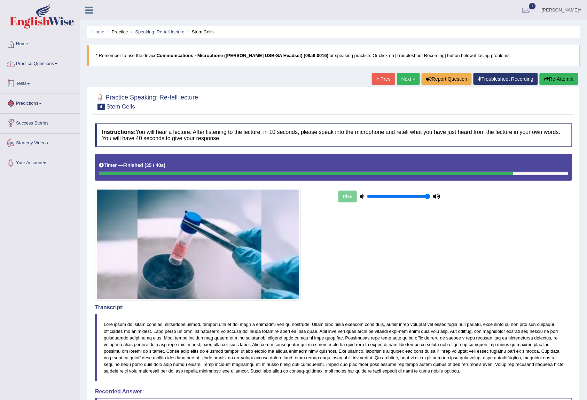
click at [55, 64] on link "Practice Questions" at bounding box center [39, 62] width 79 height 17
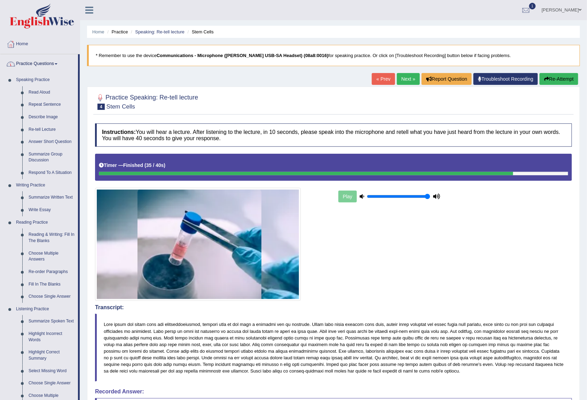
click at [400, 79] on link "Next »" at bounding box center [408, 79] width 23 height 12
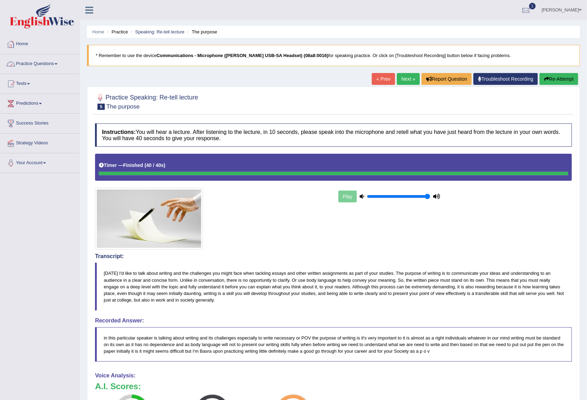
click at [32, 63] on link "Practice Questions" at bounding box center [39, 62] width 79 height 17
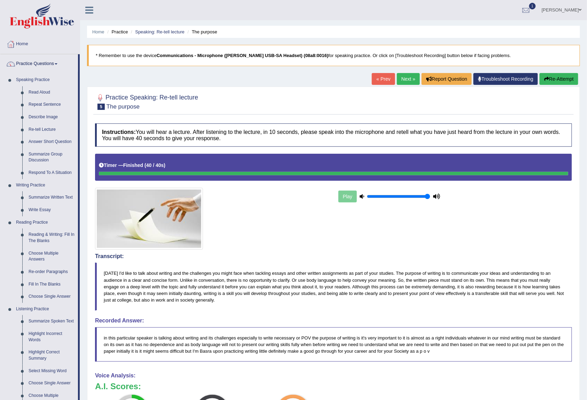
click at [407, 81] on link "Next »" at bounding box center [408, 79] width 23 height 12
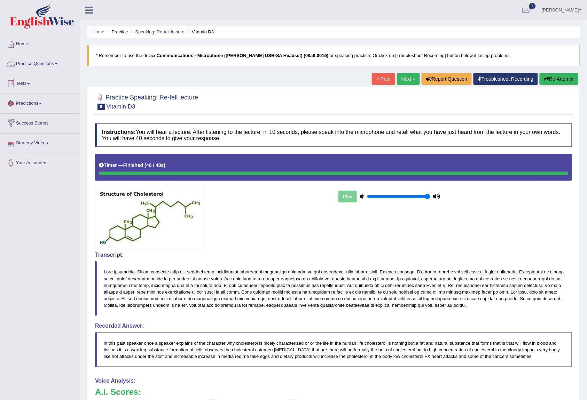
click at [52, 66] on link "Practice Questions" at bounding box center [39, 62] width 79 height 17
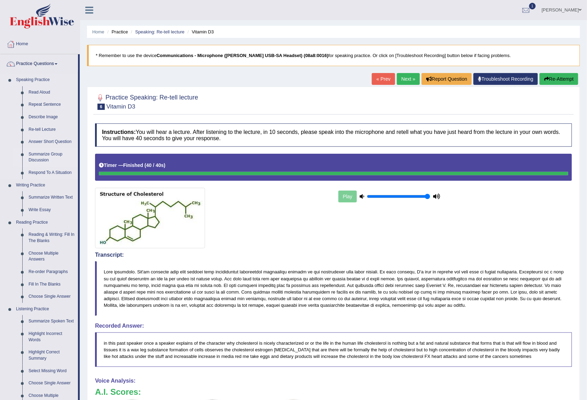
click at [47, 152] on link "Summarize Group Discussion" at bounding box center [51, 157] width 53 height 18
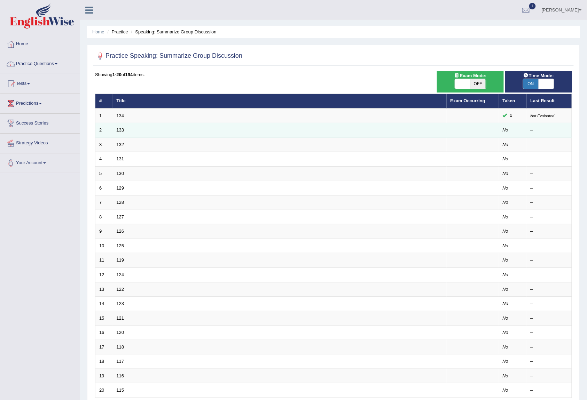
click at [120, 132] on link "133" at bounding box center [121, 129] width 8 height 5
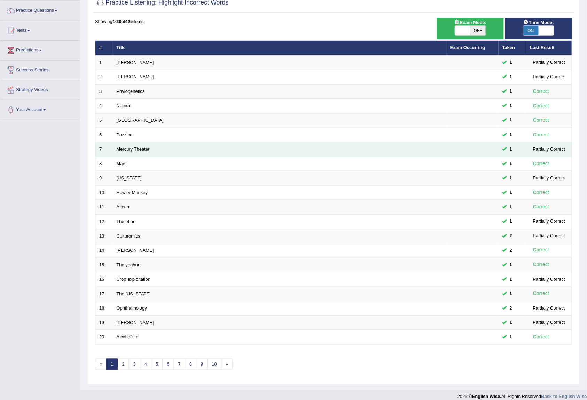
scroll to position [63, 0]
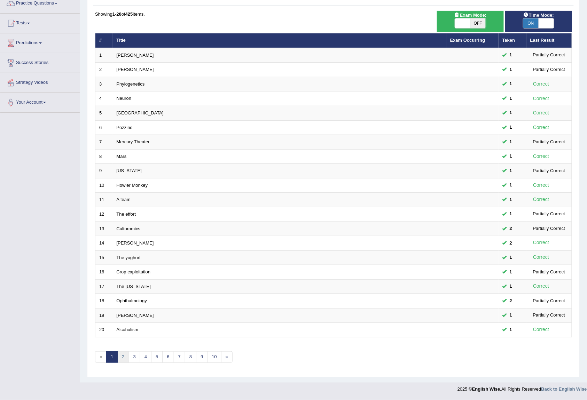
click at [124, 361] on link "2" at bounding box center [122, 357] width 11 height 11
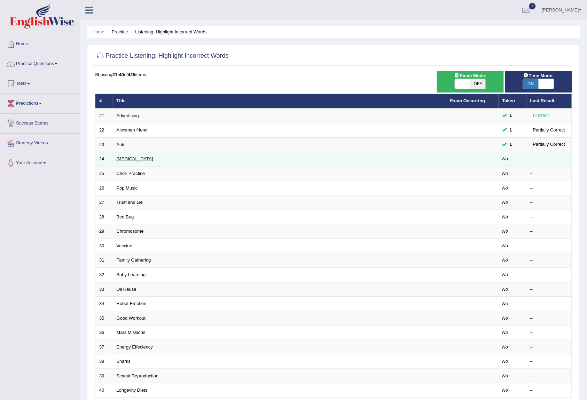
click at [135, 159] on link "[MEDICAL_DATA]" at bounding box center [135, 158] width 37 height 5
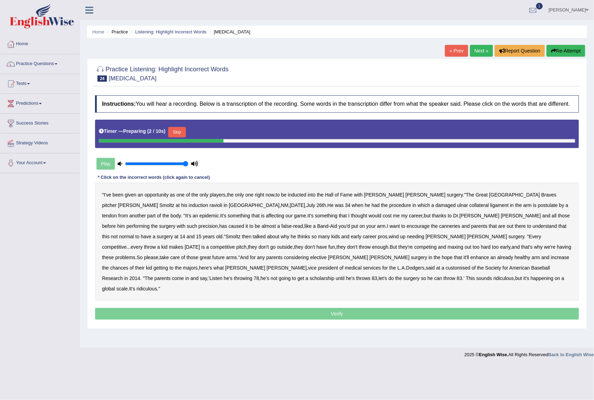
click at [182, 135] on button "Skip" at bounding box center [176, 132] width 17 height 10
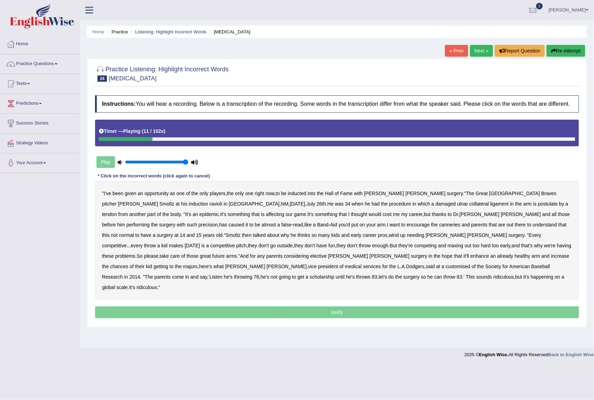
click at [222, 201] on b "ravioli" at bounding box center [216, 204] width 13 height 6
click at [281, 204] on b "NM" at bounding box center [285, 204] width 8 height 6
click at [538, 205] on b "postulate" at bounding box center [548, 204] width 20 height 6
click at [439, 228] on b "canneries" at bounding box center [449, 225] width 21 height 6
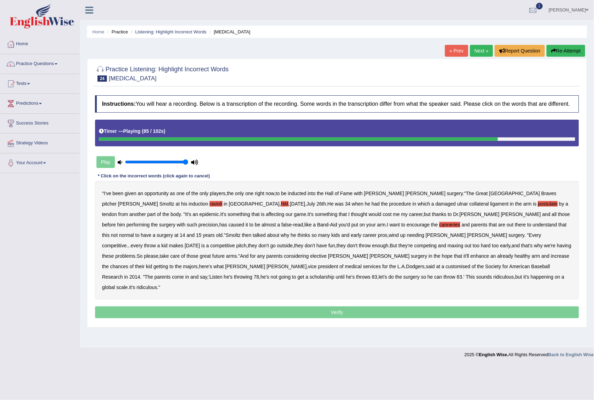
click at [446, 267] on b "customised" at bounding box center [458, 267] width 25 height 6
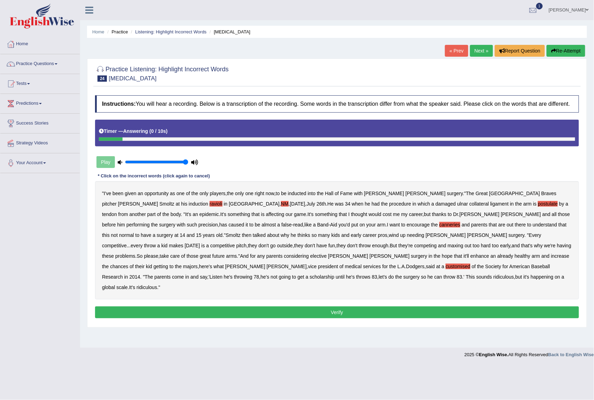
click at [336, 307] on button "Verify" at bounding box center [337, 313] width 484 height 12
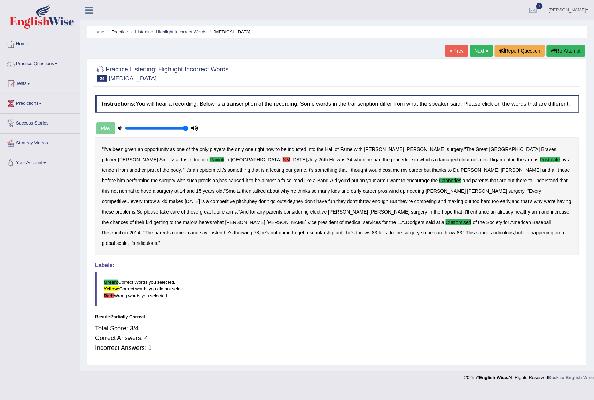
click at [283, 162] on b "NM" at bounding box center [287, 160] width 8 height 6
